Goal: Check status

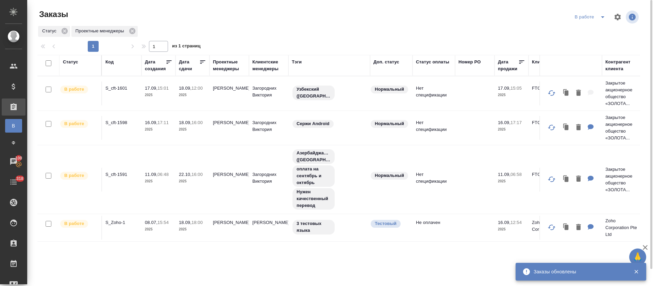
click at [322, 30] on div "Статус Проектные менеджеры" at bounding box center [338, 31] width 603 height 12
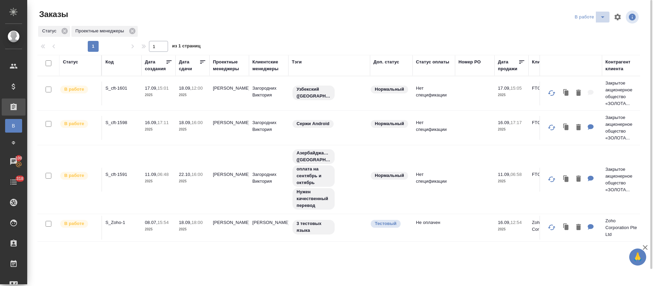
click at [600, 17] on icon "split button" at bounding box center [603, 17] width 8 height 8
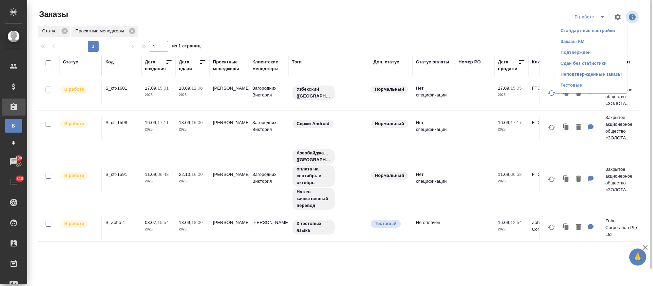
click at [593, 51] on li "Подтвержден" at bounding box center [591, 52] width 72 height 11
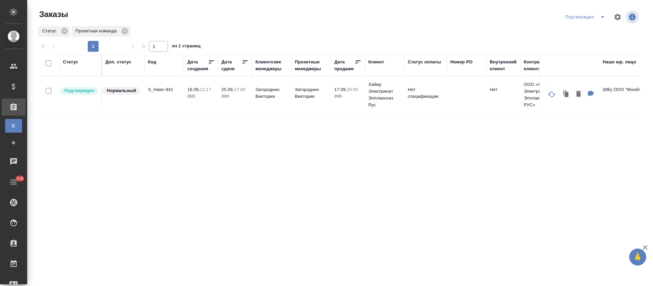
click at [601, 18] on icon "split button" at bounding box center [603, 17] width 8 height 8
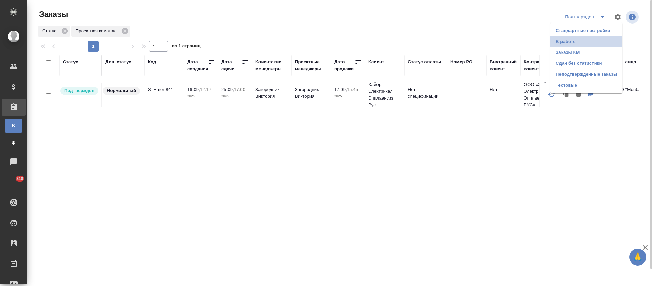
click at [590, 41] on li "В работе" at bounding box center [587, 41] width 72 height 11
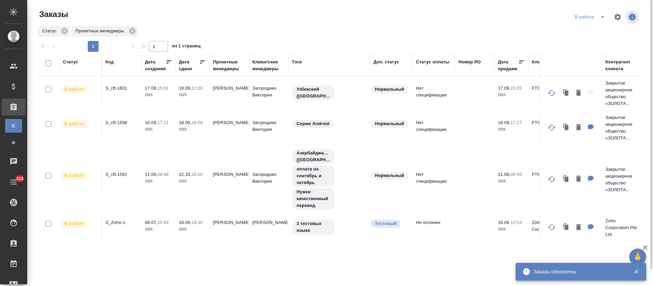
click at [350, 31] on div "Статус Проектные менеджеры" at bounding box center [338, 31] width 603 height 12
